Goal: Transaction & Acquisition: Register for event/course

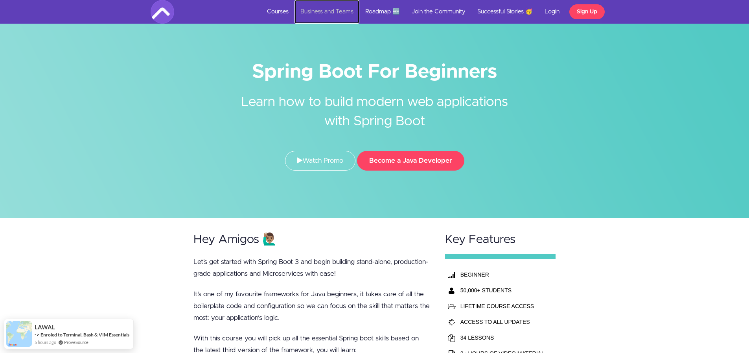
click at [346, 11] on link "Business and Teams" at bounding box center [327, 12] width 65 height 24
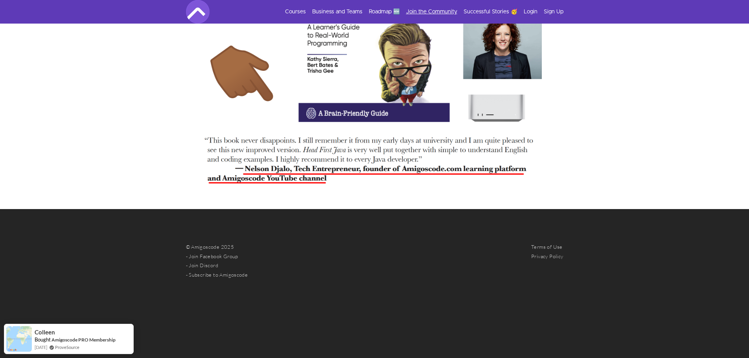
scroll to position [1802, 0]
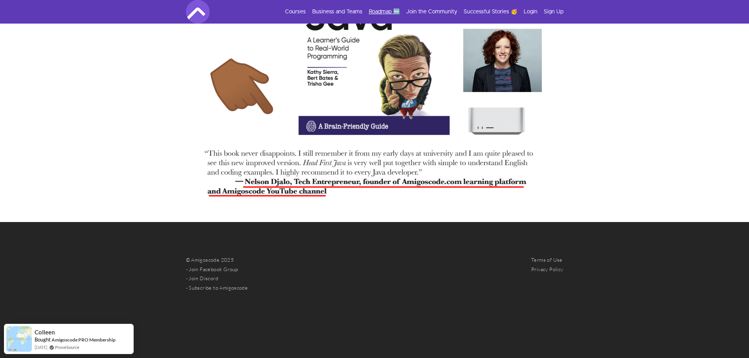
click at [374, 10] on link "Roadmap 🆕" at bounding box center [384, 12] width 31 height 8
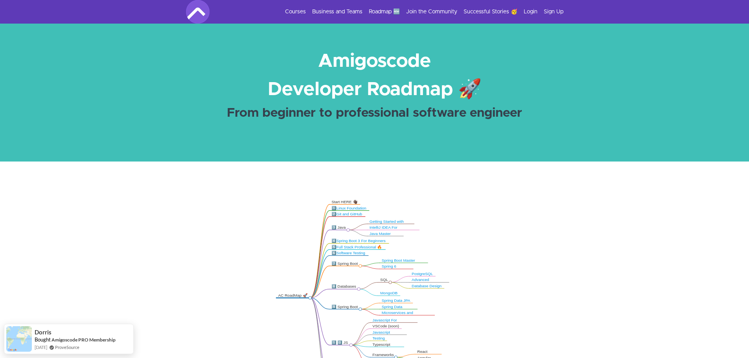
scroll to position [13, 0]
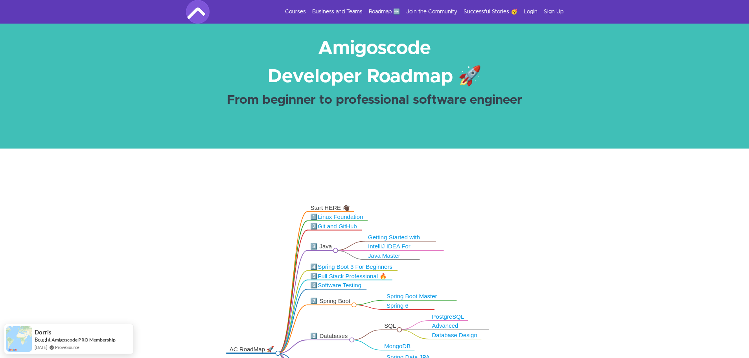
drag, startPoint x: 312, startPoint y: 237, endPoint x: 396, endPoint y: 312, distance: 112.0
click at [250, 278] on icon ".markmap{font:300 16px/20px sans-serif}.markmap-link{fill:none}.markmap-node>ci…" at bounding box center [374, 287] width 749 height 215
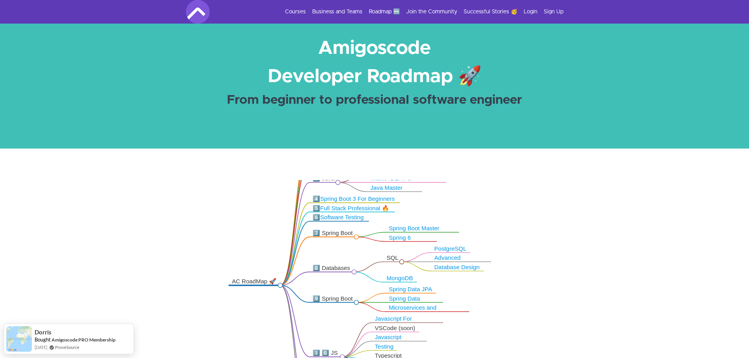
drag, startPoint x: 326, startPoint y: 257, endPoint x: 325, endPoint y: 253, distance: 4.0
click at [325, 253] on icon ".markmap{font:300 16px/20px sans-serif}.markmap-link{fill:none}.markmap-node>ci…" at bounding box center [374, 287] width 749 height 215
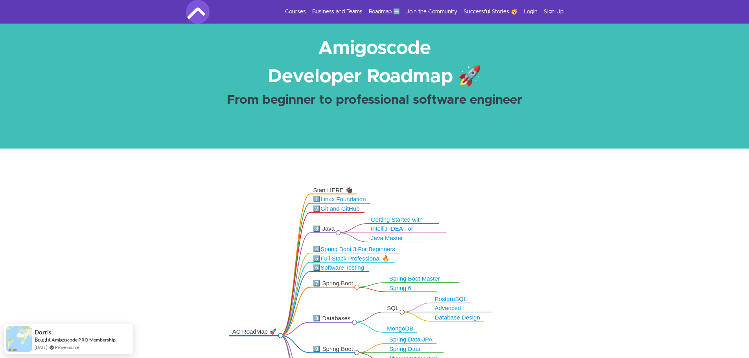
drag, startPoint x: 337, startPoint y: 266, endPoint x: 334, endPoint y: 304, distance: 38.6
click at [334, 304] on icon ".markmap{font:300 16px/20px sans-serif}.markmap-link{fill:none}.markmap-node>ci…" at bounding box center [374, 287] width 749 height 215
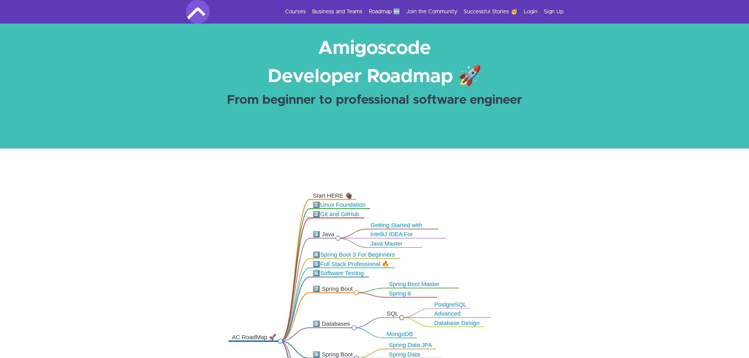
click at [395, 246] on link "Java Master Class" at bounding box center [387, 248] width 32 height 14
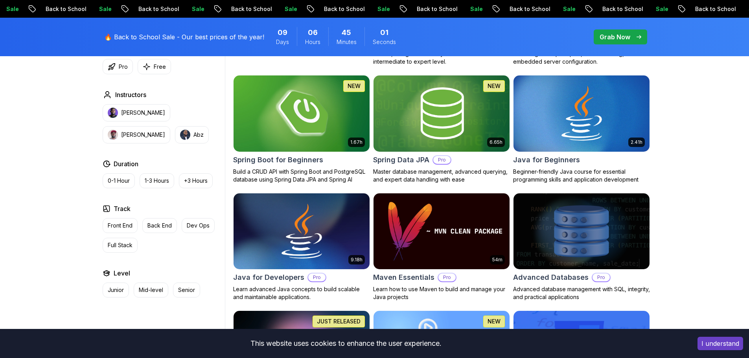
scroll to position [380, 0]
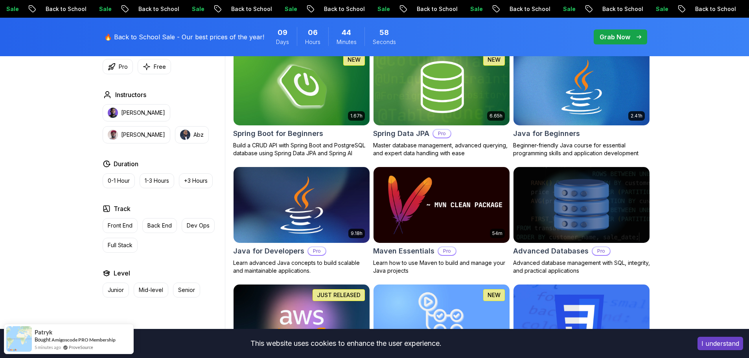
click at [283, 195] on img at bounding box center [301, 205] width 143 height 80
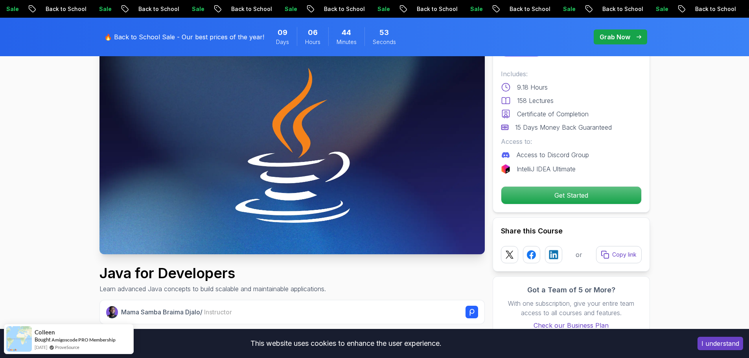
scroll to position [105, 0]
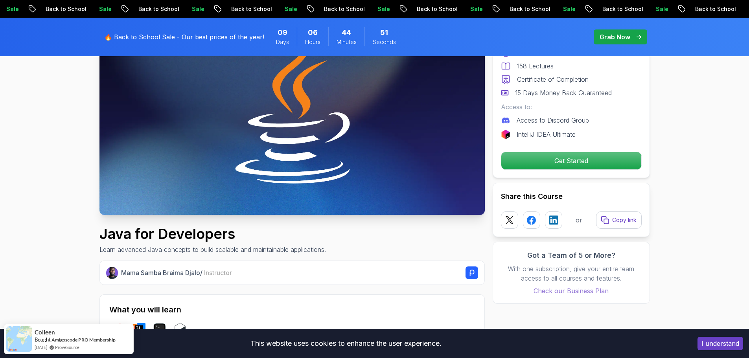
click at [550, 294] on p "Check our Business Plan" at bounding box center [571, 290] width 141 height 9
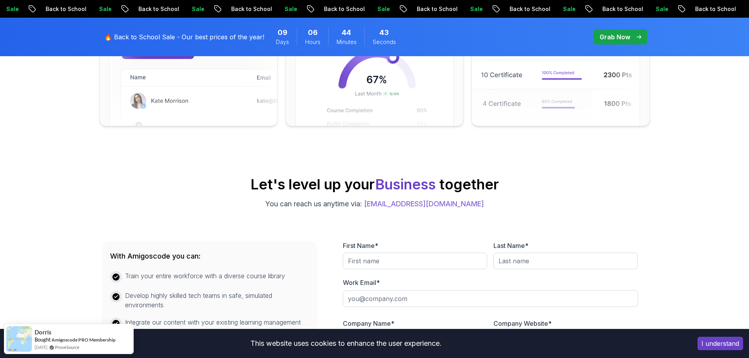
scroll to position [315, 0]
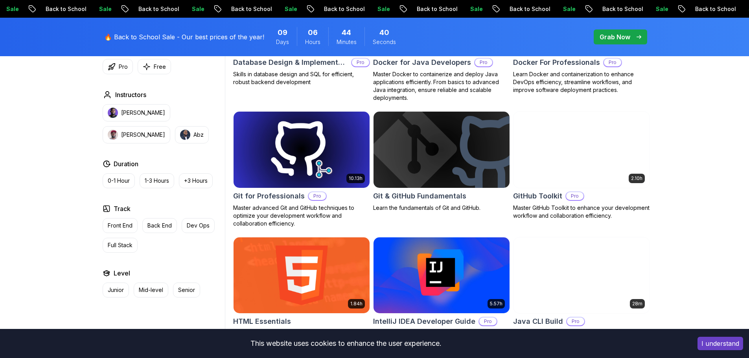
scroll to position [380, 0]
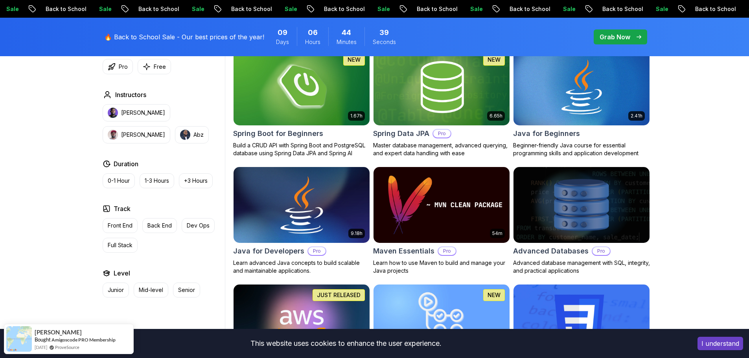
drag, startPoint x: 303, startPoint y: 182, endPoint x: 302, endPoint y: 173, distance: 9.5
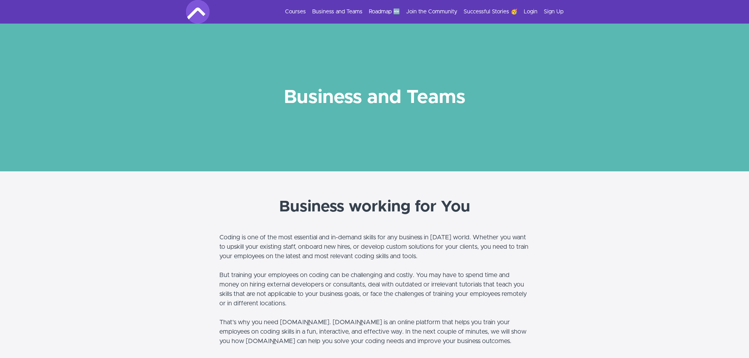
scroll to position [1802, 0]
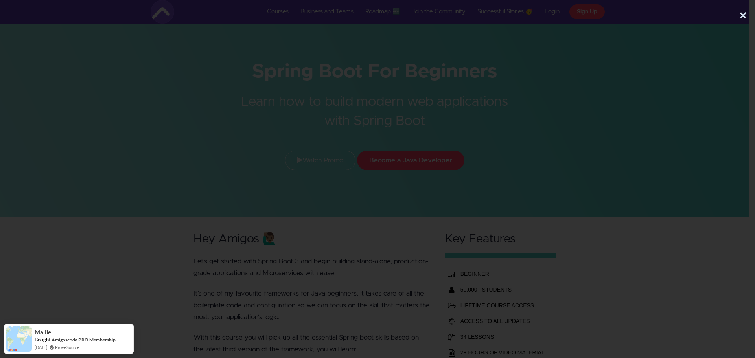
click at [744, 16] on button "×" at bounding box center [744, 16] width 8 height 16
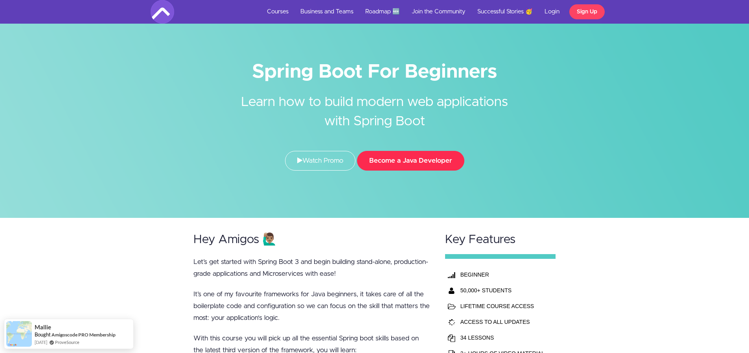
click at [388, 163] on button "Become a Java Developer" at bounding box center [410, 161] width 107 height 20
click at [262, 18] on link "Courses" at bounding box center [277, 12] width 33 height 24
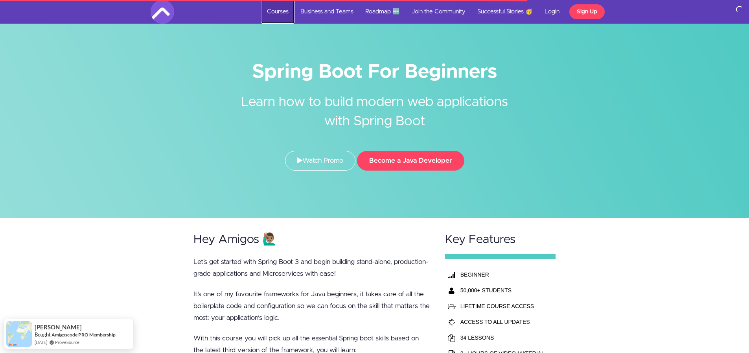
scroll to position [39, 0]
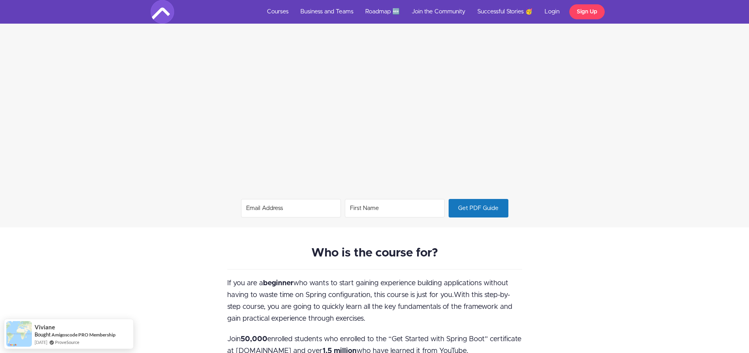
scroll to position [603, 0]
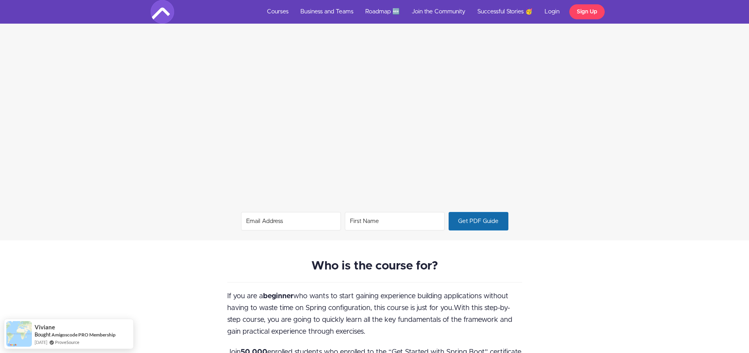
click at [478, 226] on span "Get PDF Guide" at bounding box center [478, 221] width 59 height 18
click at [326, 225] on input "Email Address" at bounding box center [291, 221] width 100 height 18
type input "l.capocchiano@reply.it"
click at [365, 223] on input "First Name" at bounding box center [395, 221] width 100 height 18
type input "Lorenzo"
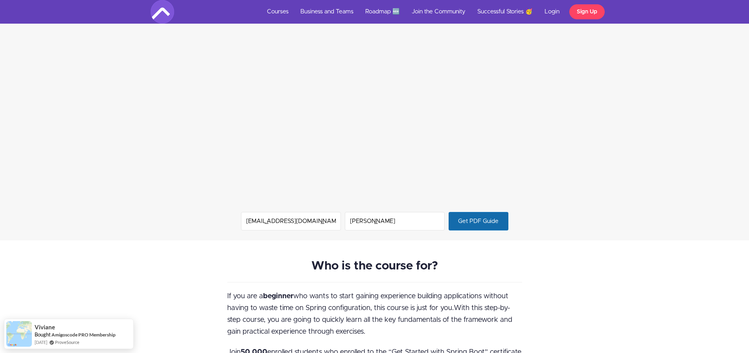
click at [492, 215] on span "Get PDF Guide" at bounding box center [478, 221] width 59 height 18
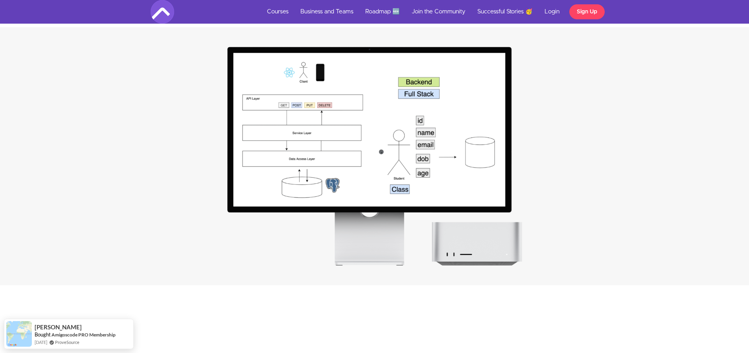
scroll to position [1390, 0]
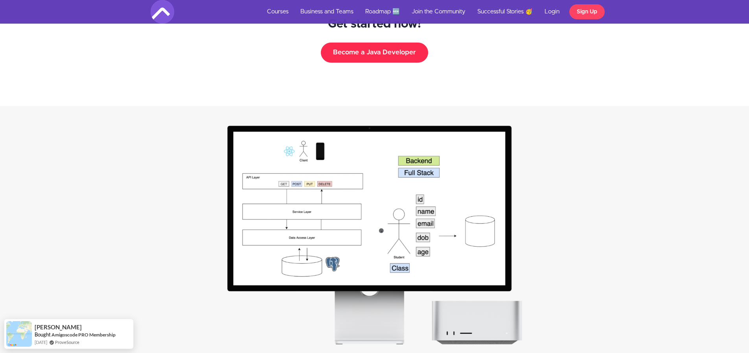
click at [378, 57] on button "Become a Java Developer" at bounding box center [374, 52] width 107 height 20
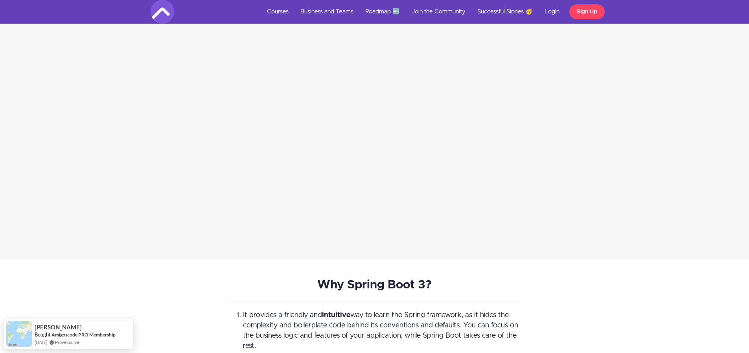
scroll to position [2164, 0]
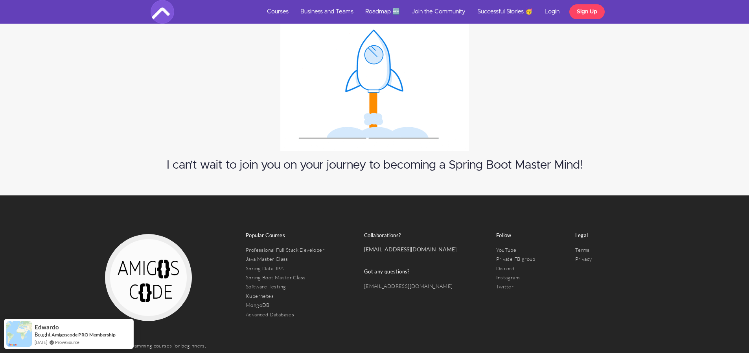
scroll to position [4272, 0]
